Goal: Check status: Check status

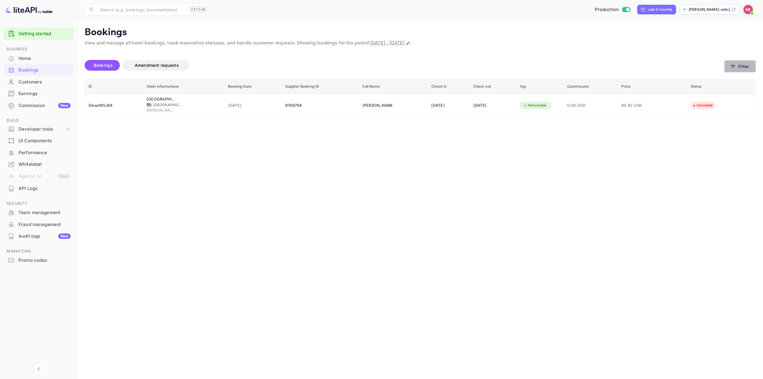
click at [747, 63] on button "Filter" at bounding box center [741, 66] width 32 height 12
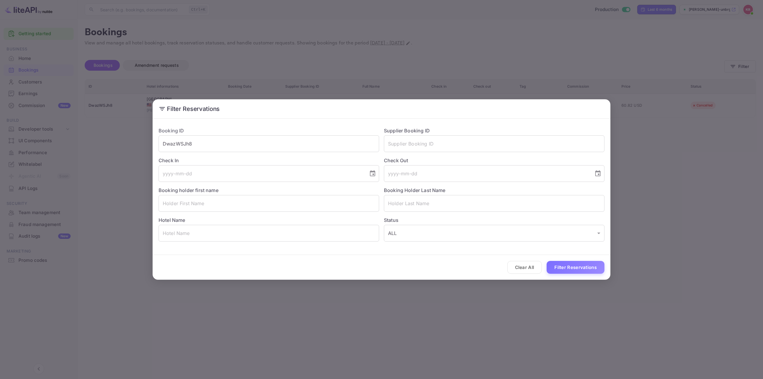
paste input "pTkWBOx6v"
drag, startPoint x: 276, startPoint y: 144, endPoint x: 69, endPoint y: 140, distance: 207.0
click at [82, 141] on div "Filter Reservations Booking ID DwazWSJh8 ​ Supplier Booking ID ​ Check In ​ Che…" at bounding box center [381, 189] width 763 height 379
type input "pTkWBOx6v"
click at [570, 270] on button "Filter Reservations" at bounding box center [576, 267] width 58 height 13
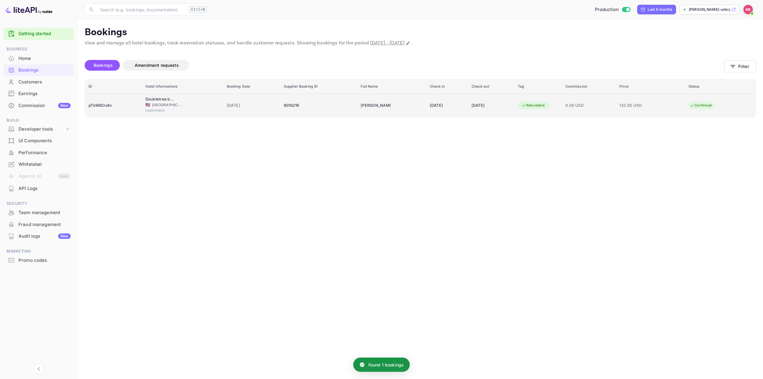
click at [528, 107] on div "Refundable" at bounding box center [533, 105] width 31 height 7
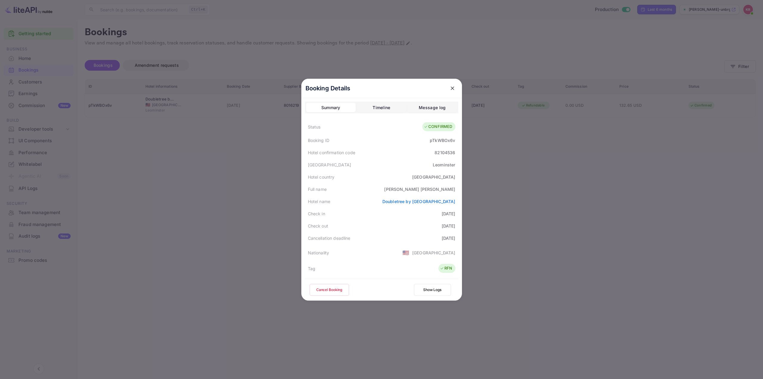
click at [441, 153] on div "82104536" at bounding box center [445, 152] width 21 height 6
copy div "82104536"
click at [441, 187] on div "[PERSON_NAME]" at bounding box center [419, 189] width 71 height 6
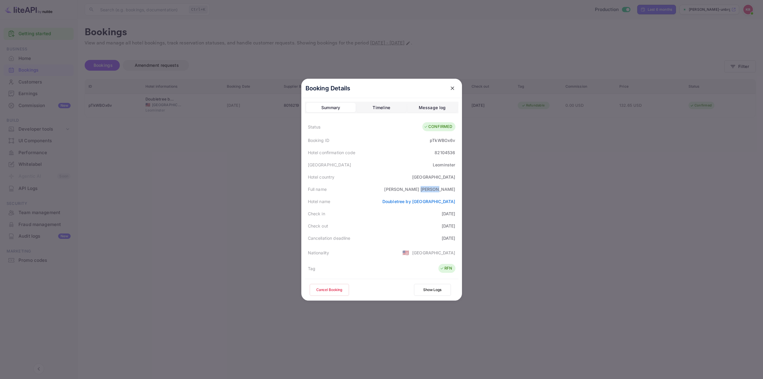
copy div "[PERSON_NAME]"
click at [500, 170] on div at bounding box center [381, 189] width 763 height 379
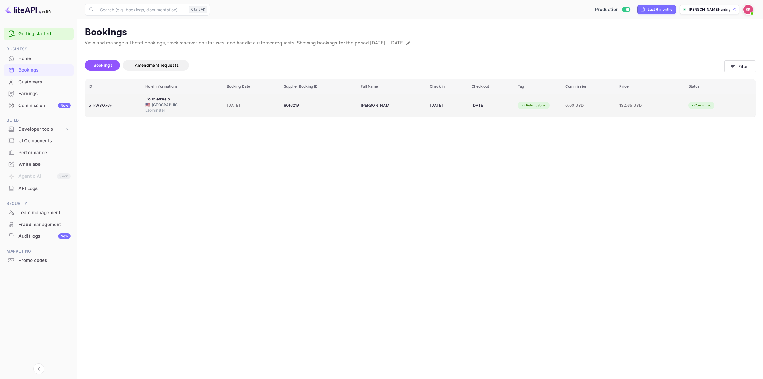
click at [528, 106] on div "Refundable" at bounding box center [533, 105] width 31 height 7
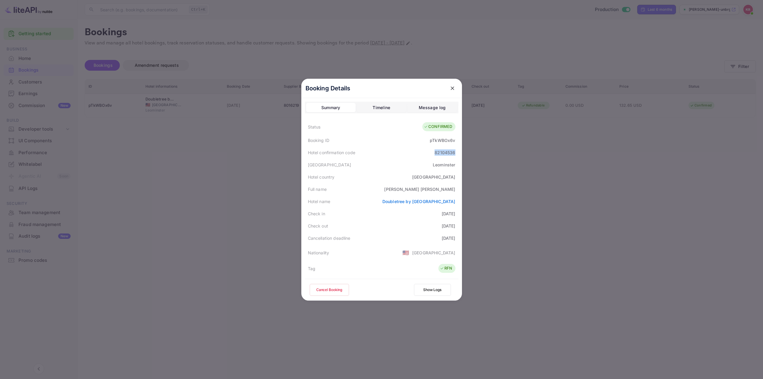
drag, startPoint x: 433, startPoint y: 153, endPoint x: 454, endPoint y: 157, distance: 21.8
click at [454, 157] on div "Hotel confirmation code 82104536" at bounding box center [382, 152] width 154 height 12
click at [411, 159] on div "[GEOGRAPHIC_DATA]" at bounding box center [382, 165] width 154 height 12
